Goal: Task Accomplishment & Management: Use online tool/utility

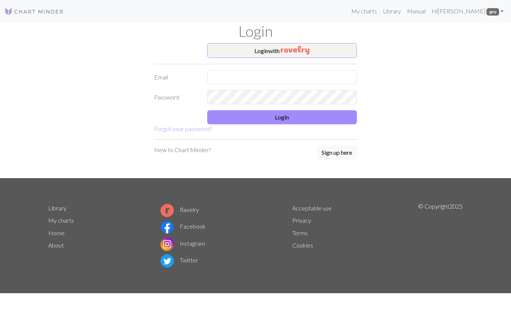
click at [241, 73] on input "text" at bounding box center [282, 77] width 150 height 14
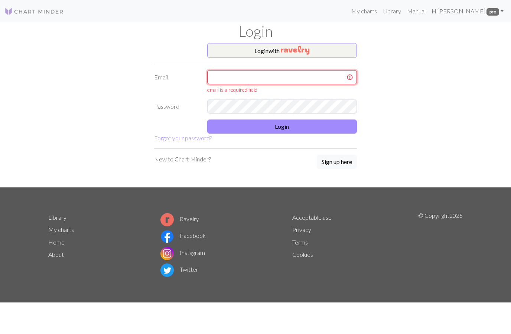
type input "[EMAIL_ADDRESS][DOMAIN_NAME]"
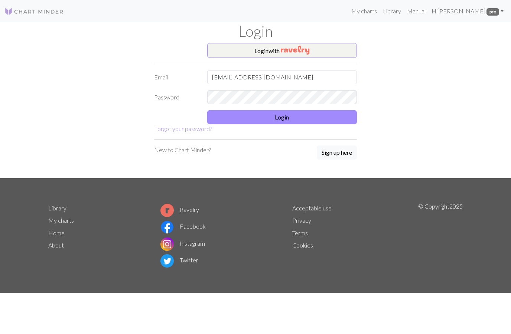
click at [304, 120] on button "Login" at bounding box center [282, 117] width 150 height 14
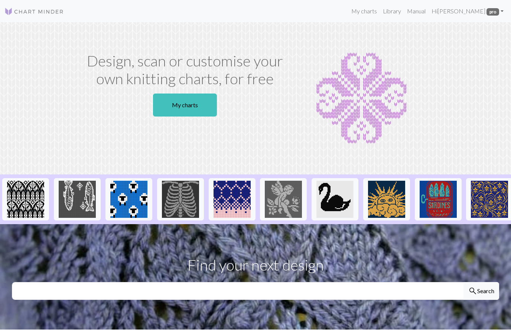
click at [190, 107] on link "My charts" at bounding box center [185, 105] width 64 height 23
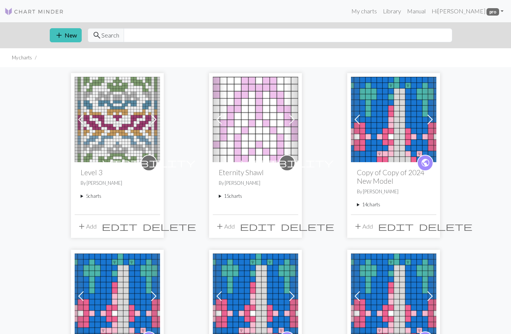
click at [295, 118] on span at bounding box center [292, 120] width 12 height 12
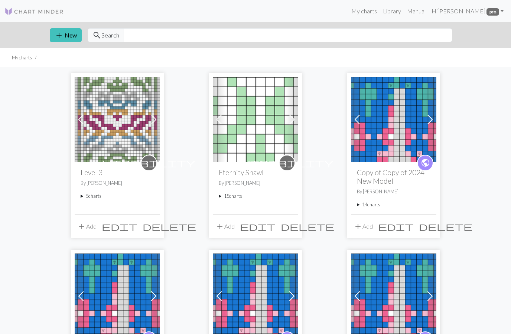
click at [294, 112] on link "Next" at bounding box center [291, 119] width 13 height 85
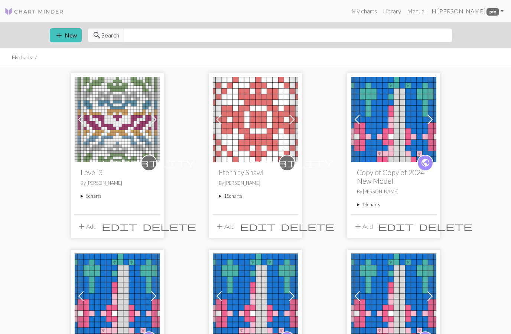
click at [257, 132] on img at bounding box center [255, 119] width 85 height 85
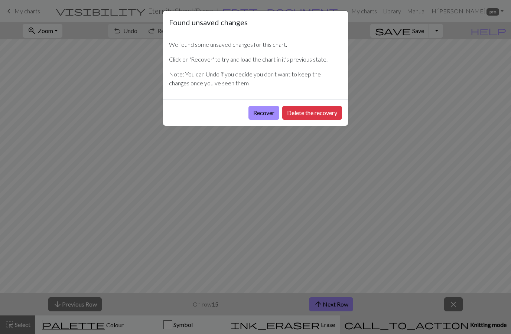
click at [282, 118] on button "Delete the recovery" at bounding box center [312, 113] width 60 height 14
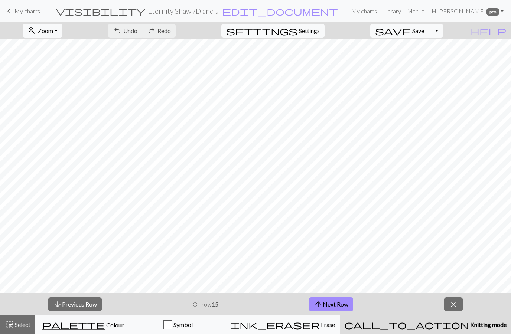
click at [93, 303] on button "arrow_downward Previous Row" at bounding box center [74, 304] width 53 height 14
click at [92, 303] on button "arrow_downward Previous Row" at bounding box center [74, 304] width 53 height 14
click at [88, 304] on button "arrow_downward Previous Row" at bounding box center [74, 304] width 53 height 14
click at [87, 304] on button "arrow_downward Previous Row" at bounding box center [74, 304] width 53 height 14
click at [88, 305] on button "arrow_downward Previous Row" at bounding box center [74, 304] width 53 height 14
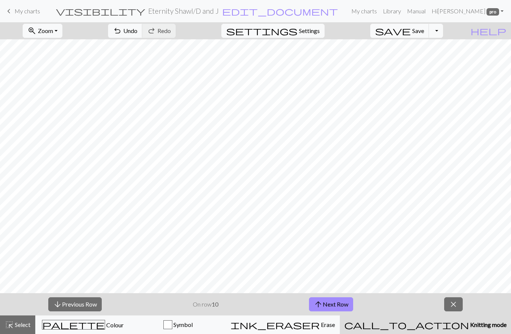
click at [88, 305] on button "arrow_downward Previous Row" at bounding box center [74, 304] width 53 height 14
click at [91, 306] on button "arrow_downward Previous Row" at bounding box center [75, 304] width 53 height 14
click at [91, 305] on button "arrow_downward Previous Row" at bounding box center [75, 304] width 53 height 14
click at [89, 303] on button "arrow_downward Previous Row" at bounding box center [75, 304] width 53 height 14
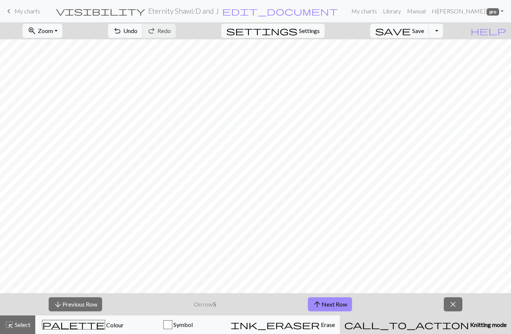
click at [91, 302] on button "arrow_downward Previous Row" at bounding box center [75, 304] width 53 height 14
click at [89, 306] on button "arrow_downward Previous Row" at bounding box center [75, 304] width 53 height 14
click at [92, 304] on button "arrow_downward Previous Row" at bounding box center [75, 304] width 53 height 14
click at [335, 308] on button "arrow_upward Next Row" at bounding box center [330, 304] width 44 height 14
